Goal: Navigation & Orientation: Find specific page/section

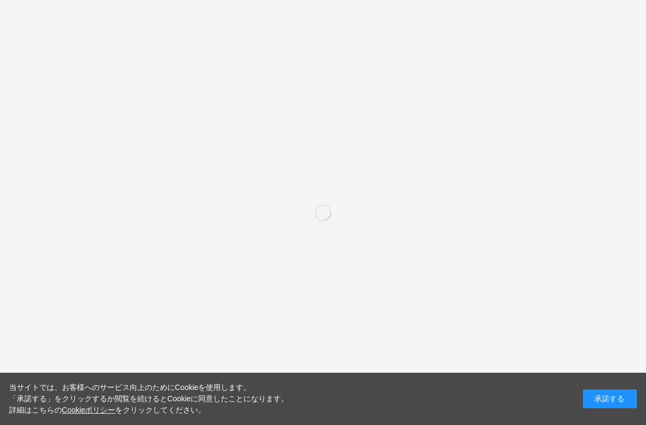
click at [613, 403] on div "承諾する" at bounding box center [610, 398] width 54 height 19
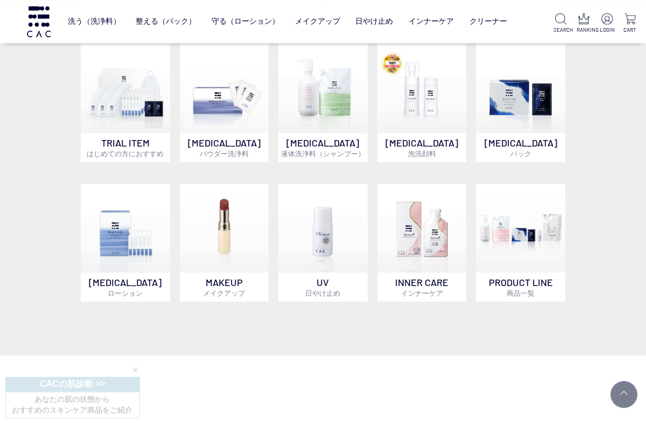
scroll to position [388, 0]
click at [532, 132] on img at bounding box center [520, 88] width 89 height 89
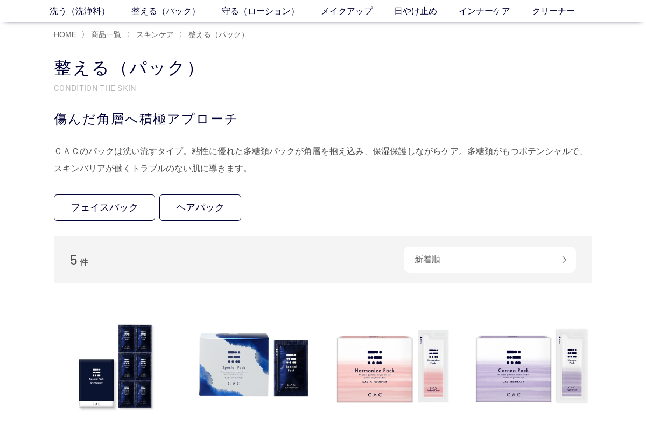
scroll to position [48, 0]
click at [79, 204] on link "フェイスパック" at bounding box center [104, 207] width 101 height 26
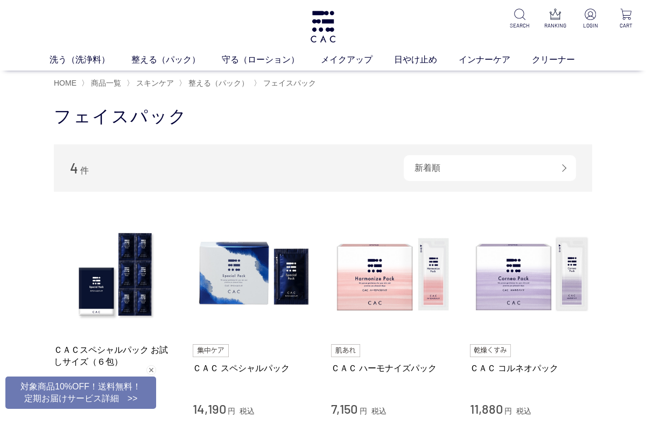
click at [77, 66] on link "洗う（洗浄料）" at bounding box center [91, 59] width 82 height 13
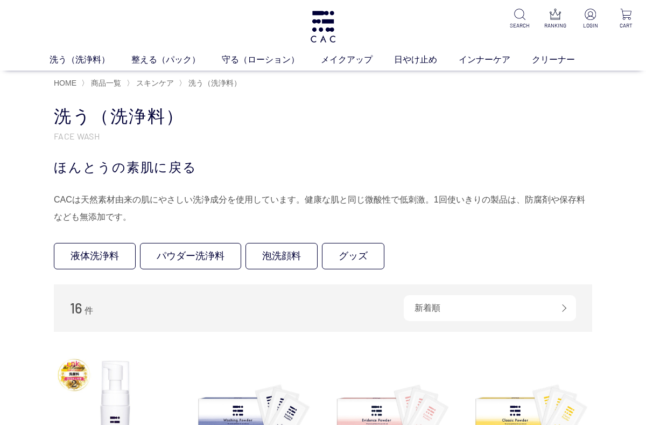
click at [157, 48] on div "洗う（洗浄料） 液体洗浄料 パウダー洗浄料 泡洗顔料 グッズ 整える（パック） フェイスパック ヘアパック 守る（ローション） 保湿化粧水 柔軟化粧水 美容液…" at bounding box center [323, 35] width 646 height 71
click at [158, 54] on link "整える（パック）" at bounding box center [176, 59] width 90 height 13
